Goal: Task Accomplishment & Management: Manage account settings

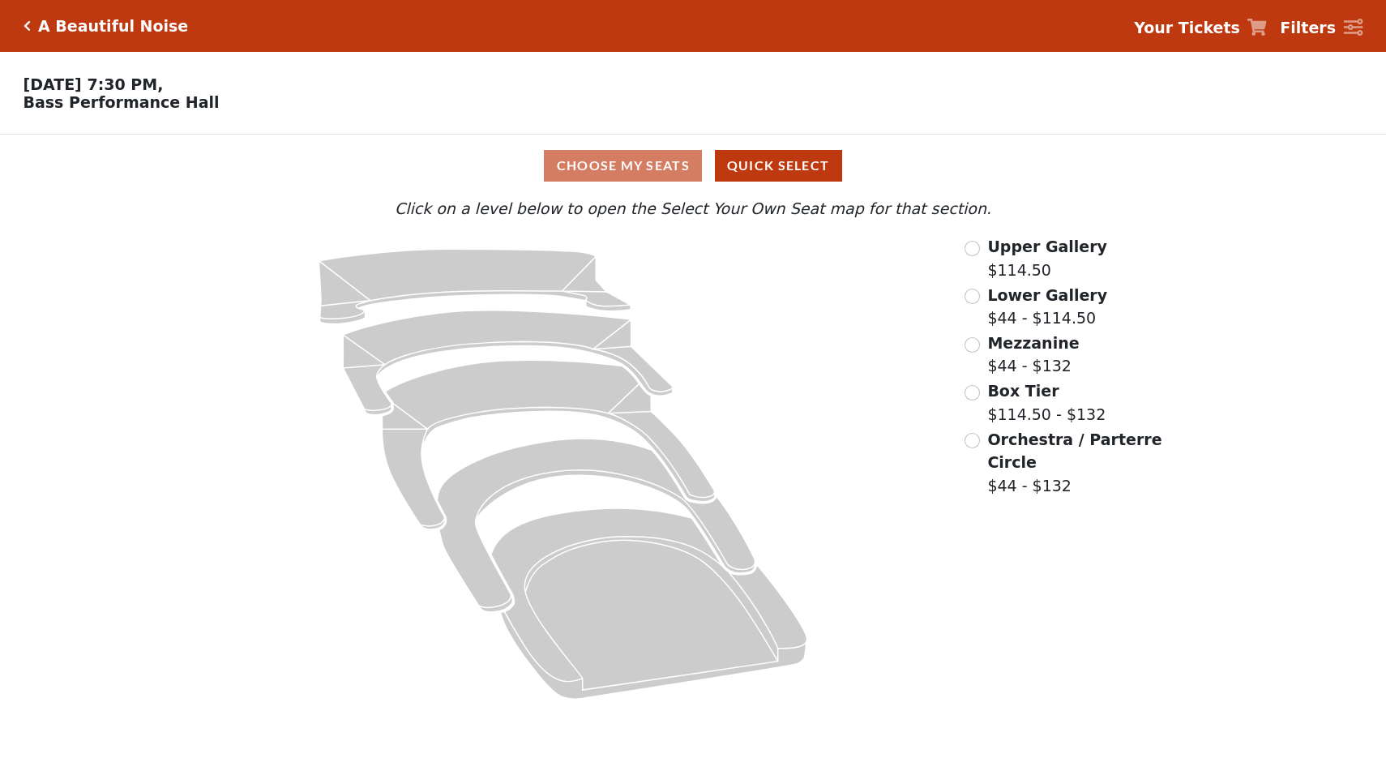
click at [1354, 24] on icon at bounding box center [1353, 28] width 19 height 18
click at [1314, 32] on strong "Filters" at bounding box center [1308, 28] width 56 height 18
click at [28, 28] on icon "Click here to go back to filters" at bounding box center [27, 25] width 7 height 11
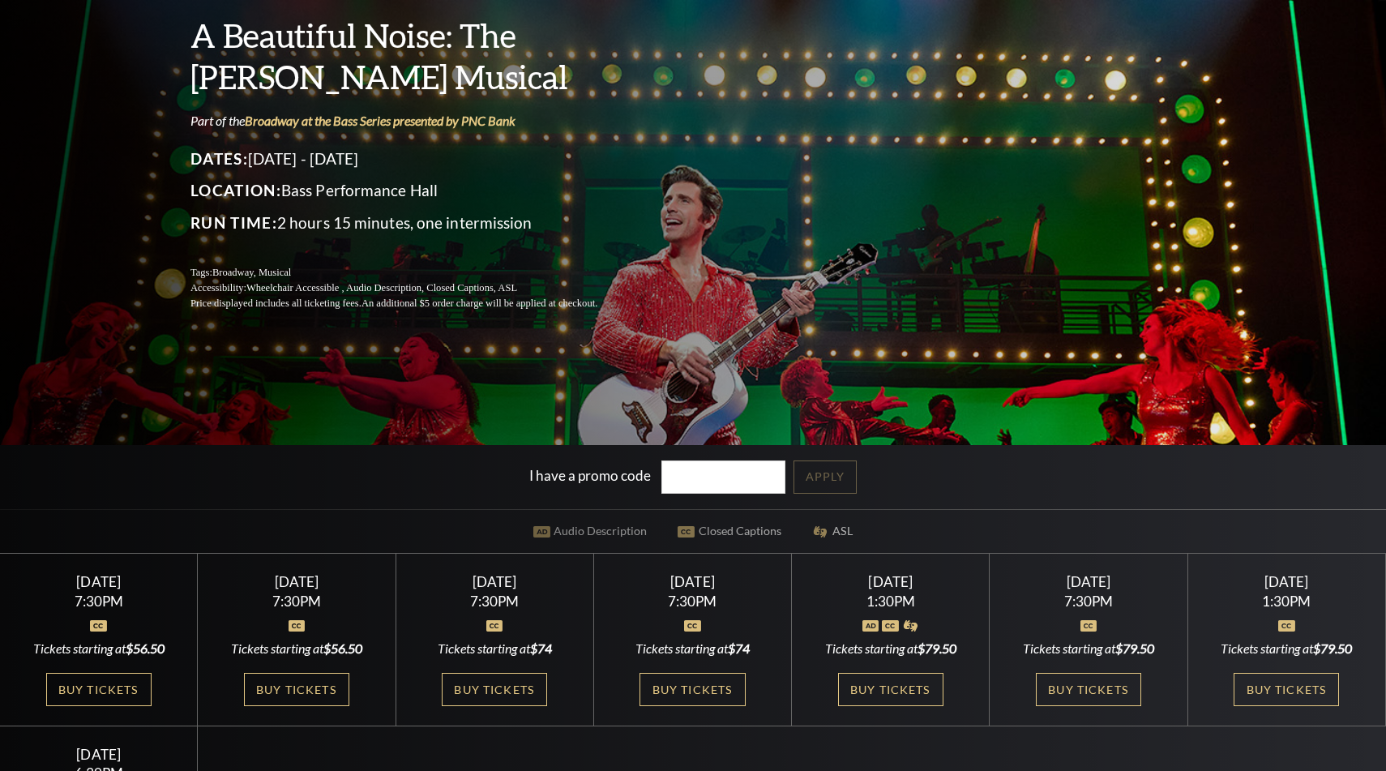
scroll to position [6, 0]
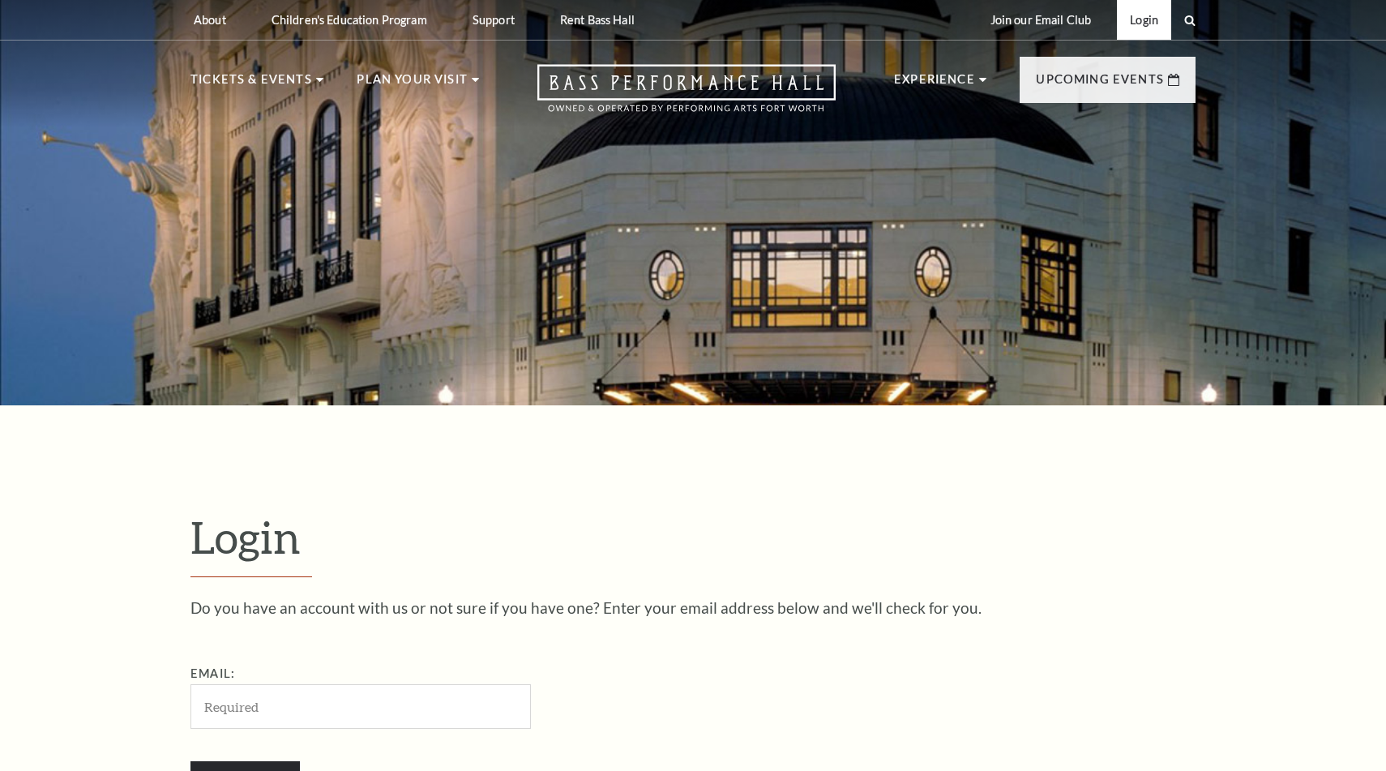
click at [1140, 28] on link "Login" at bounding box center [1144, 20] width 54 height 40
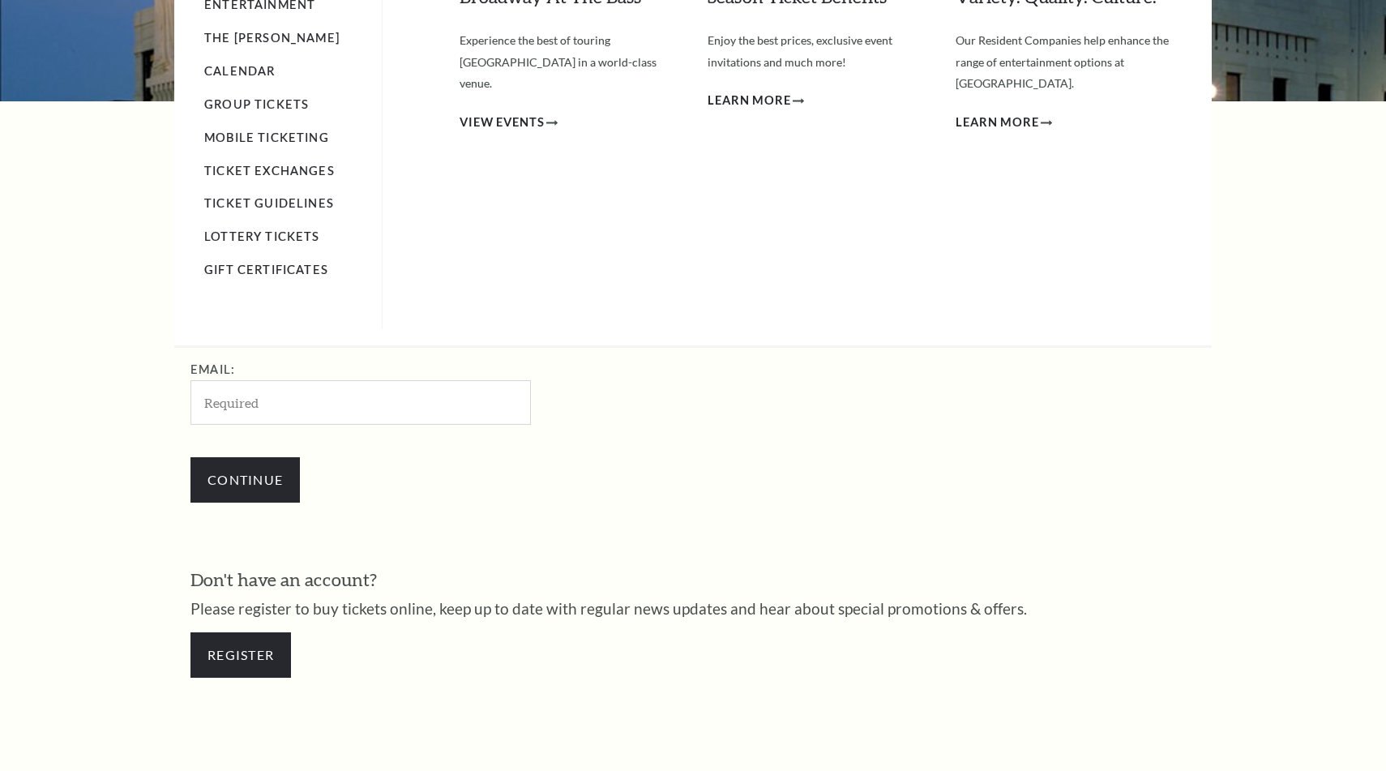
scroll to position [160, 0]
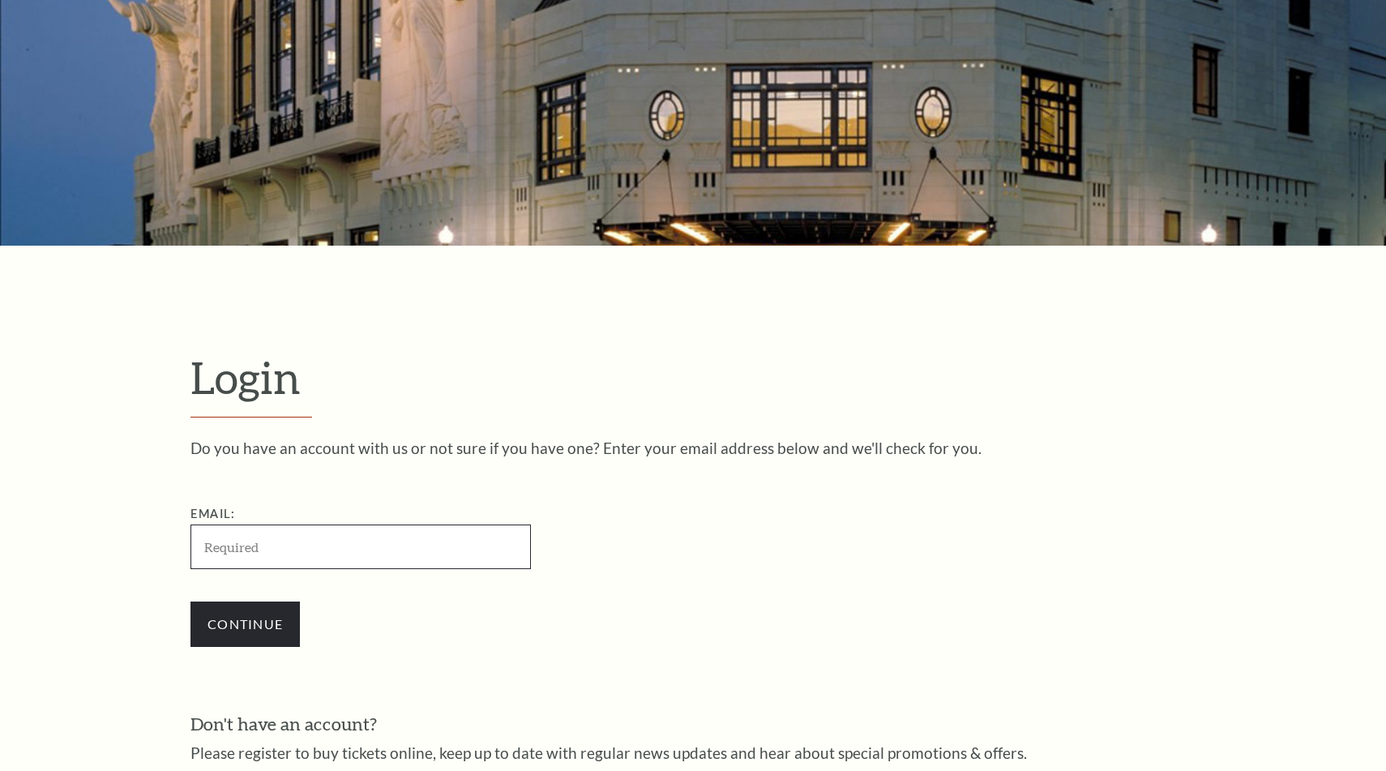
click at [348, 554] on input "Email:" at bounding box center [360, 546] width 340 height 45
paste input "[EMAIL_ADDRESS][DOMAIN_NAME]"
type input "[EMAIL_ADDRESS][DOMAIN_NAME]"
click at [264, 618] on input "Continue" at bounding box center [244, 623] width 109 height 45
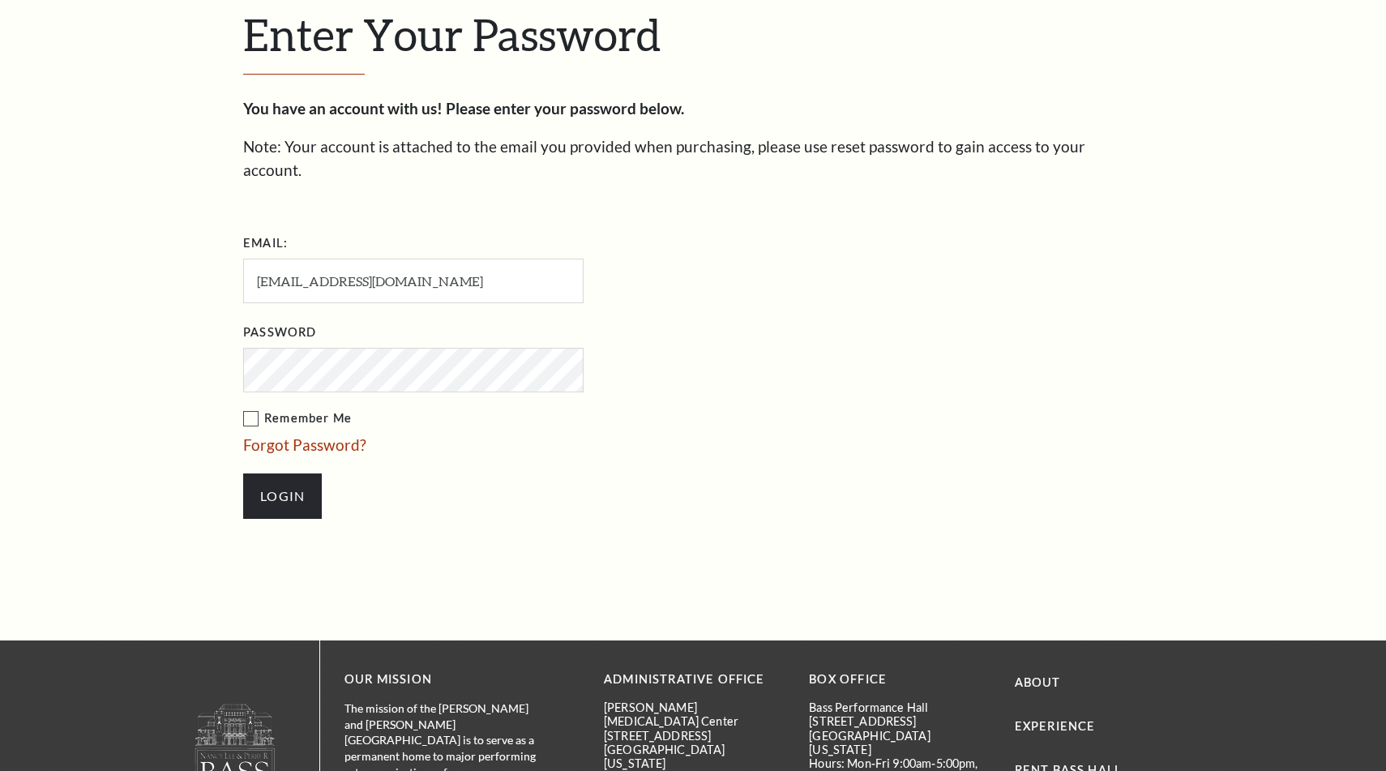
scroll to position [526, 0]
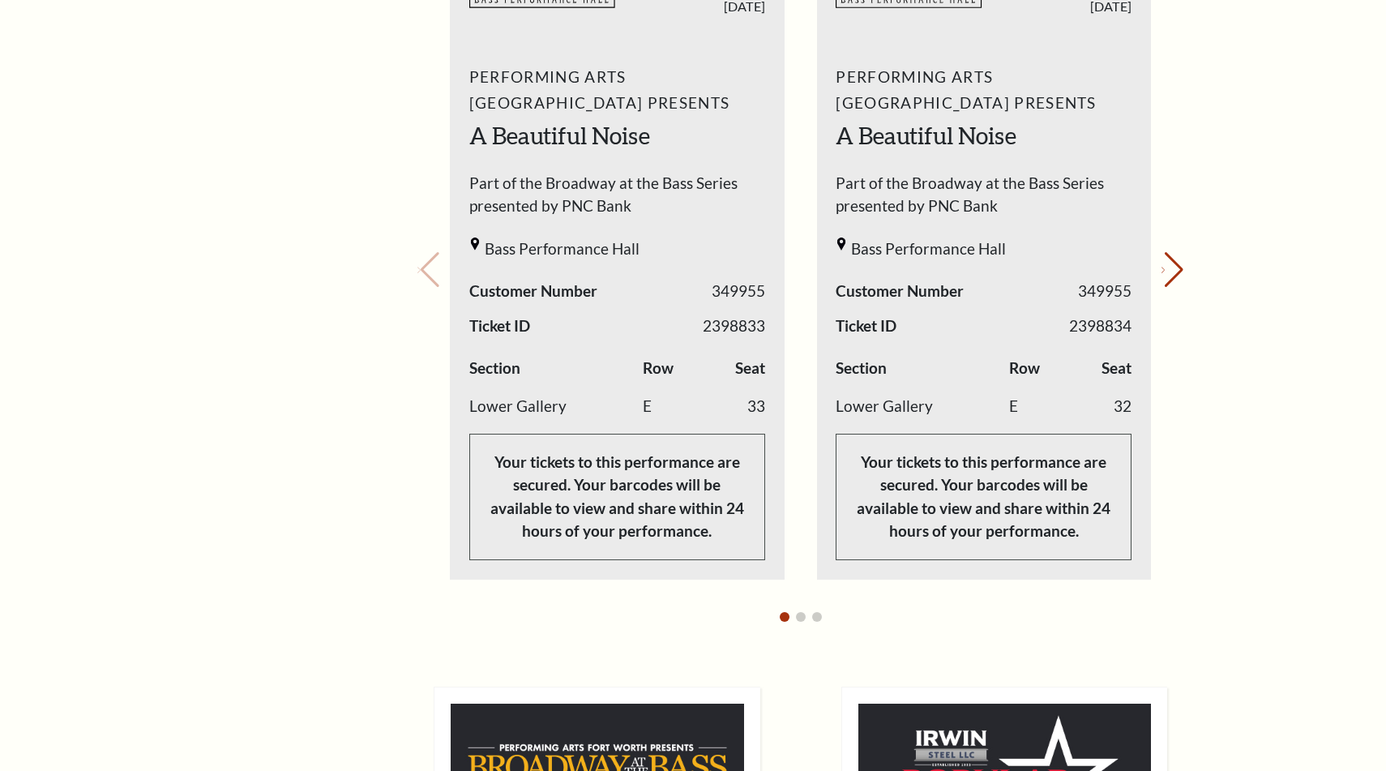
scroll to position [731, 0]
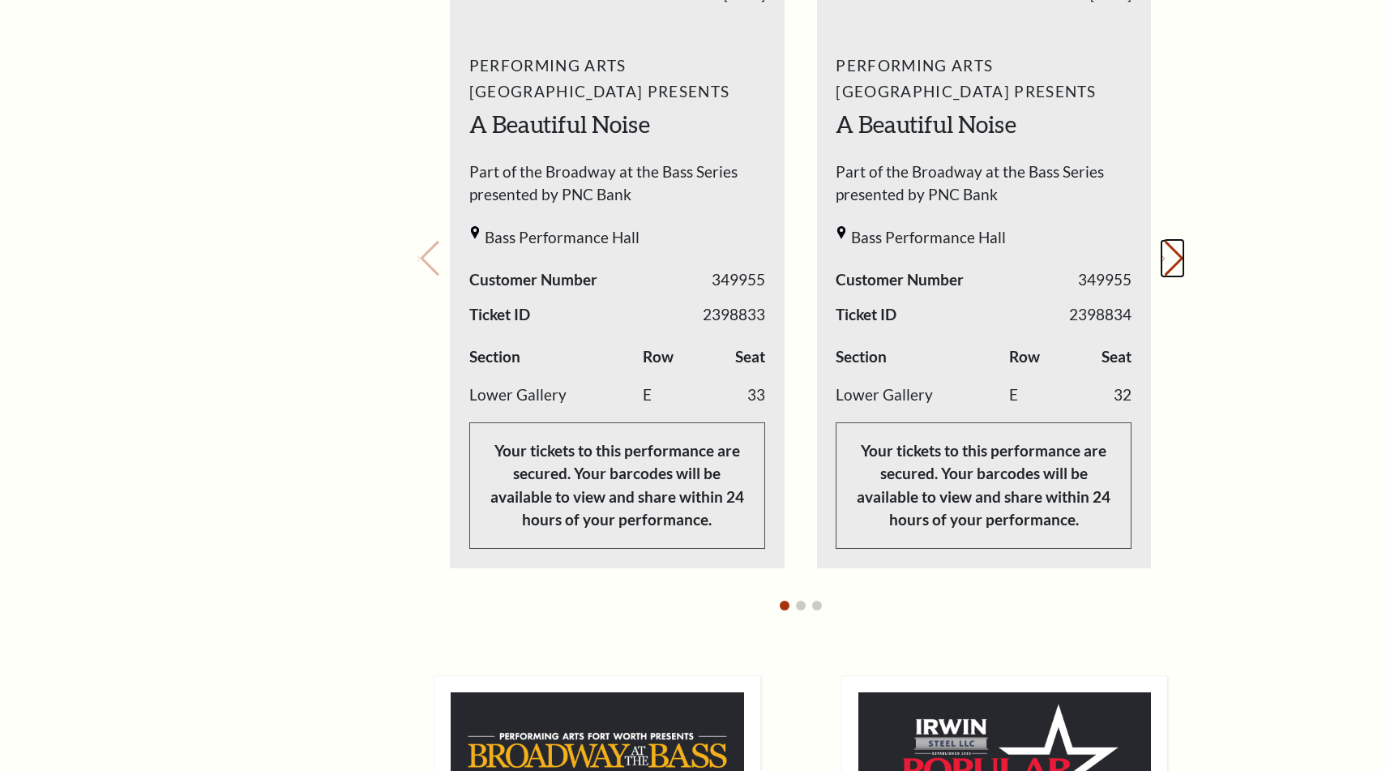
click at [1165, 261] on icon "Next slide" at bounding box center [1162, 258] width 3 height 6
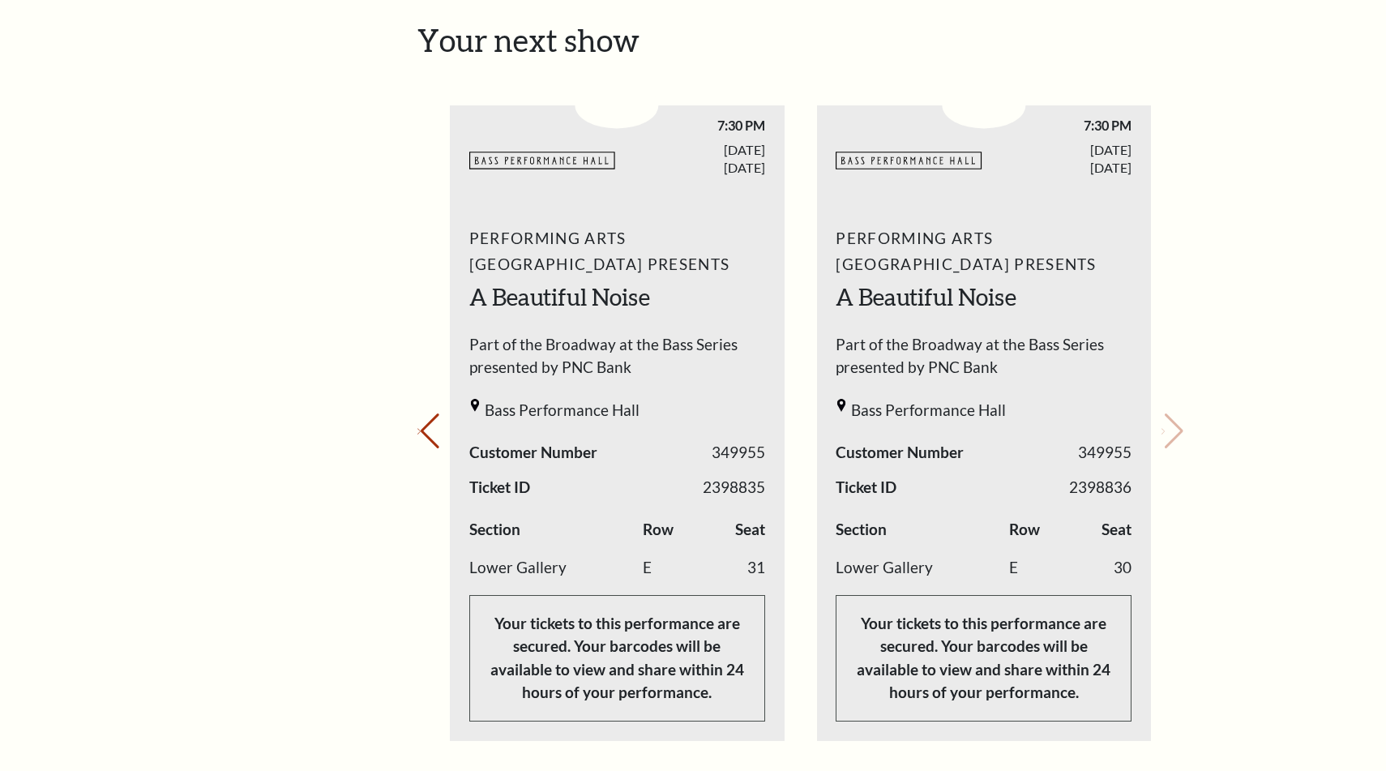
scroll to position [599, 0]
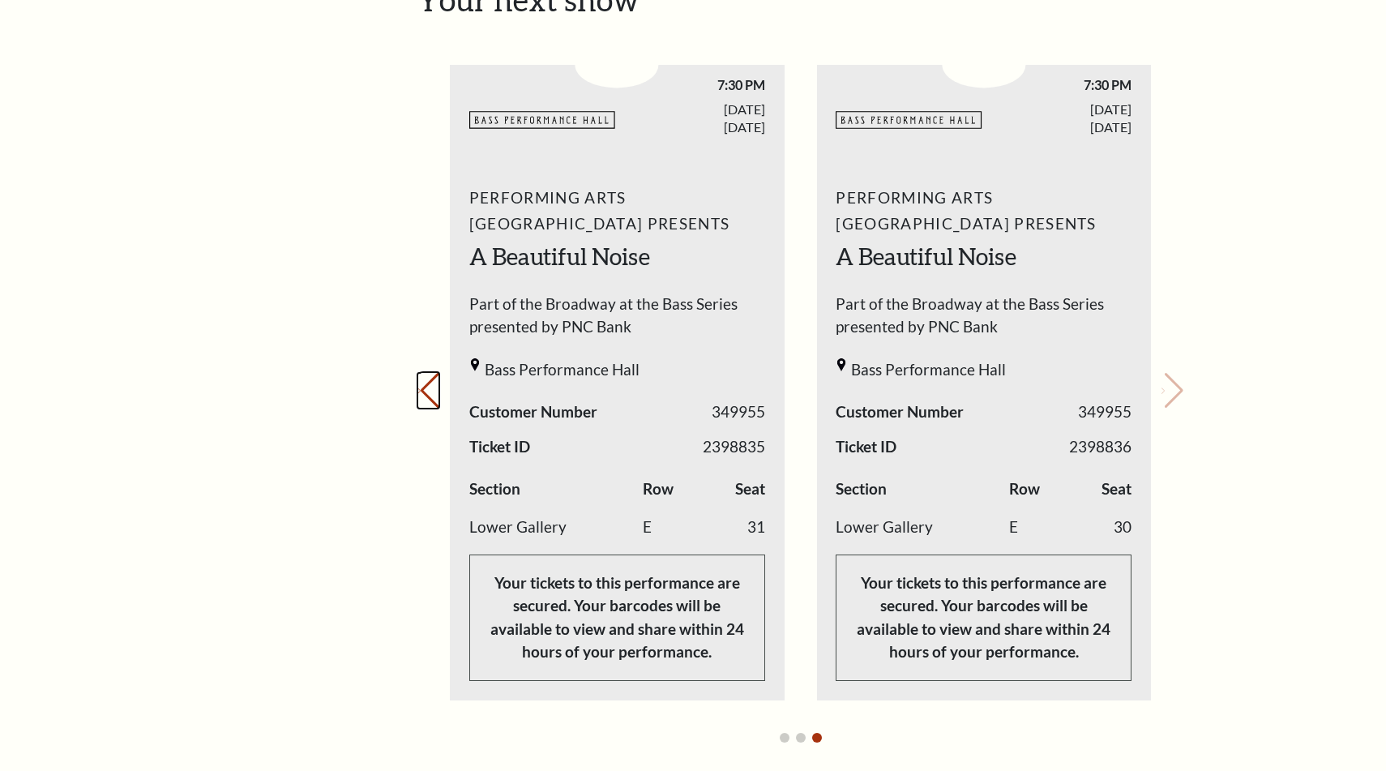
click at [434, 401] on button "Previous slide." at bounding box center [428, 391] width 22 height 36
click at [434, 401] on div "Your next show Previous slide. Next slide." at bounding box center [800, 367] width 766 height 773
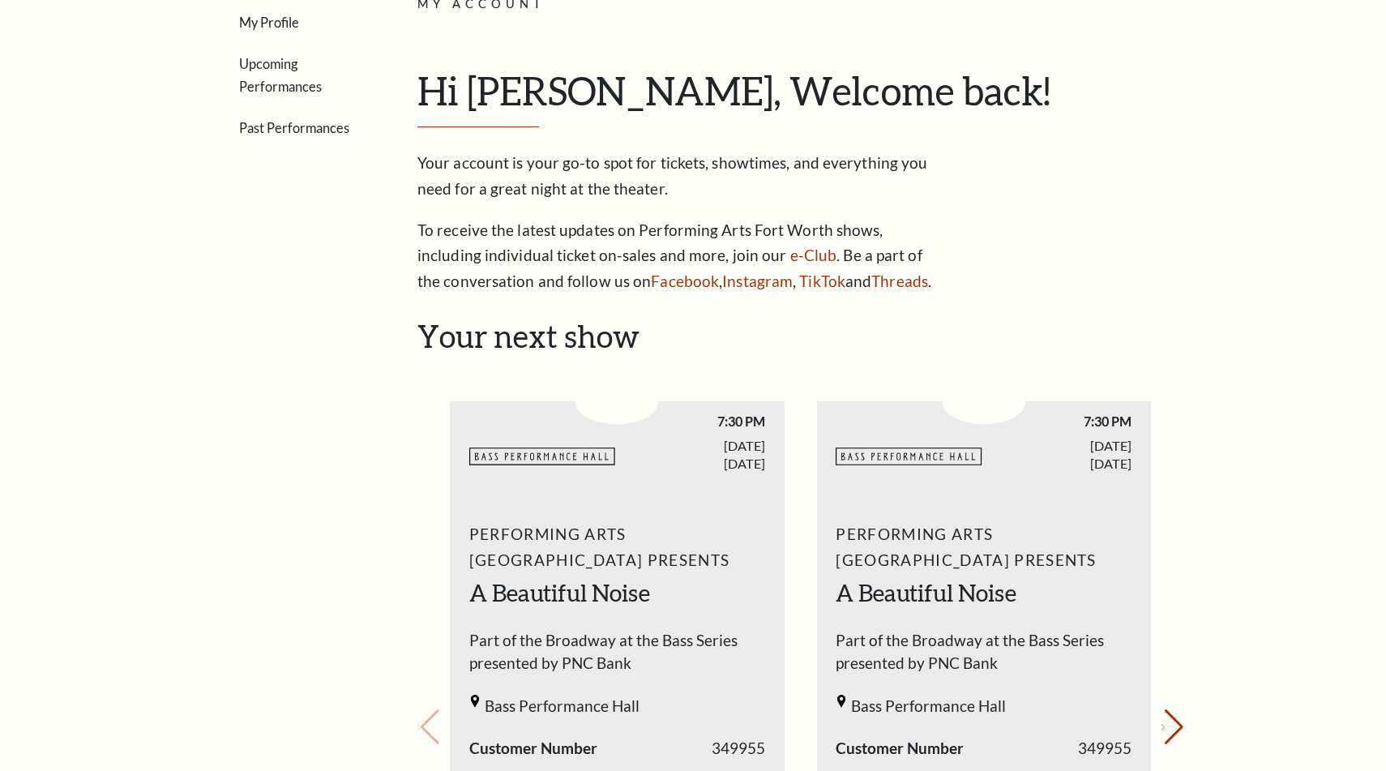
scroll to position [340, 0]
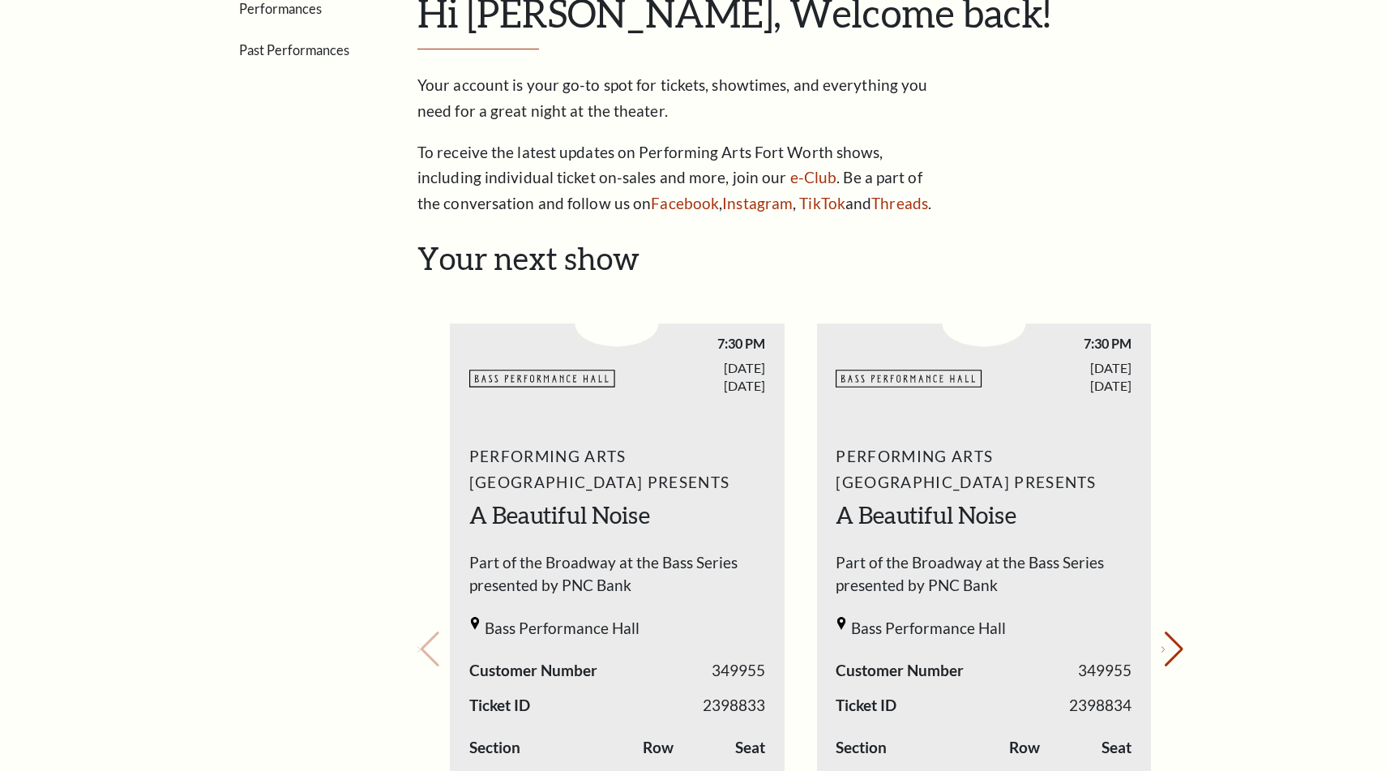
click at [711, 498] on div "Performing Arts Fort Worth Presents A Beautiful Noise Part of the Broadway at t…" at bounding box center [617, 691] width 335 height 519
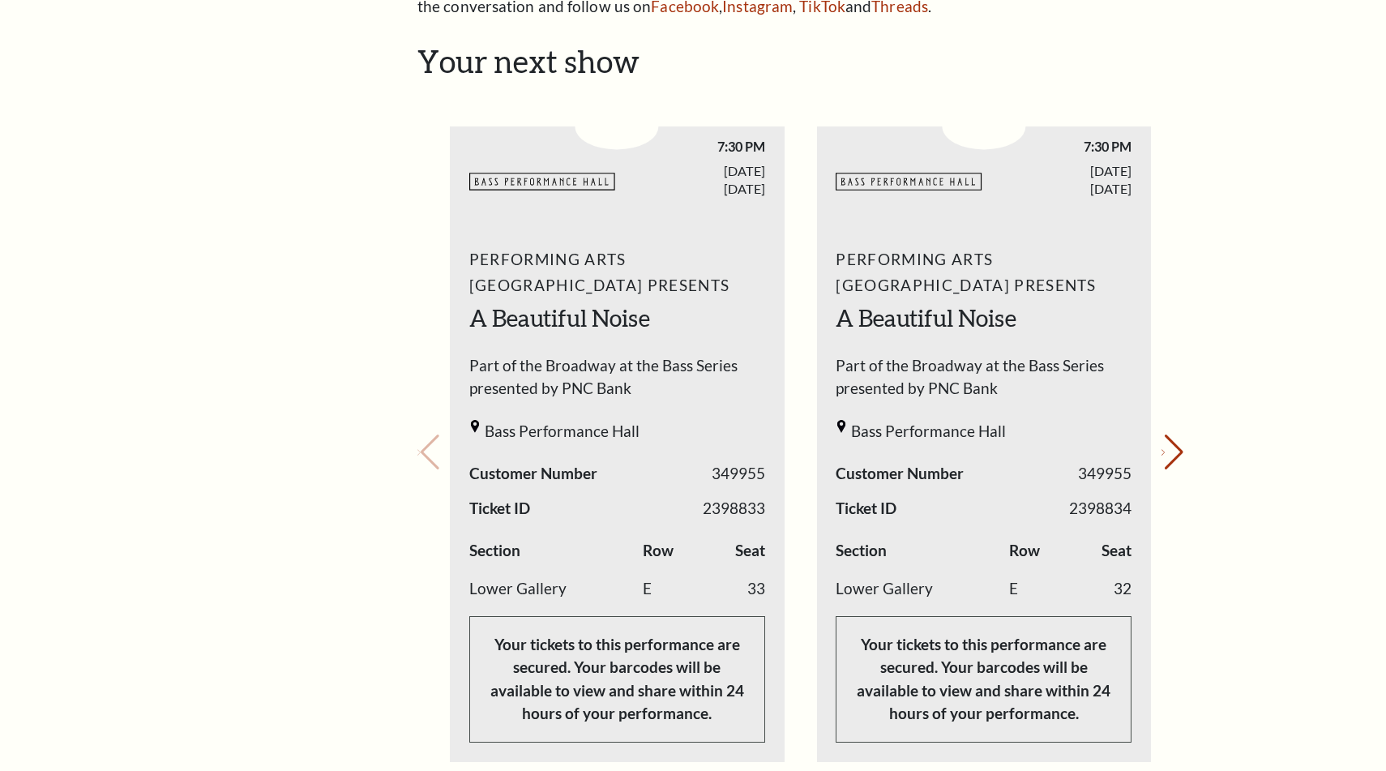
scroll to position [536, 0]
click at [1167, 451] on button "Next slide." at bounding box center [1172, 454] width 22 height 36
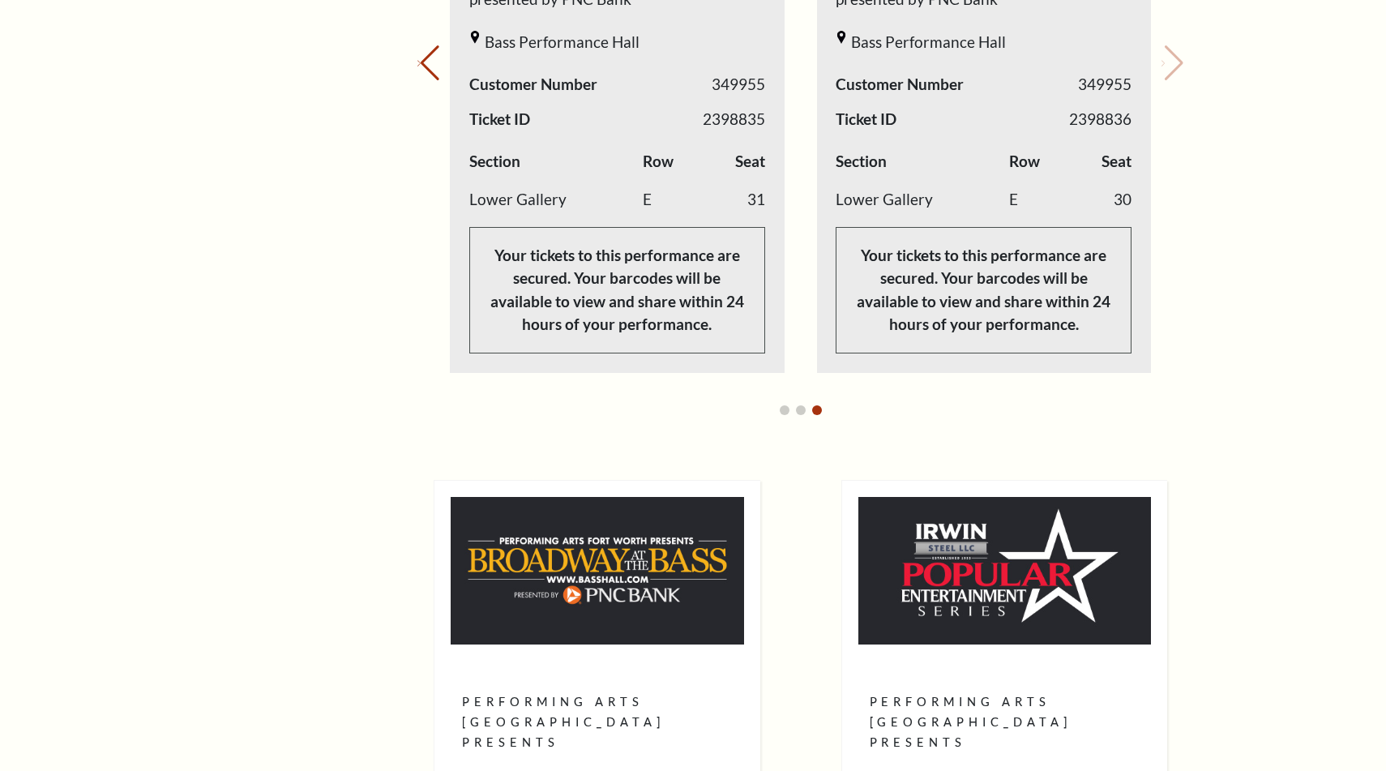
scroll to position [1187, 0]
